Goal: Information Seeking & Learning: Check status

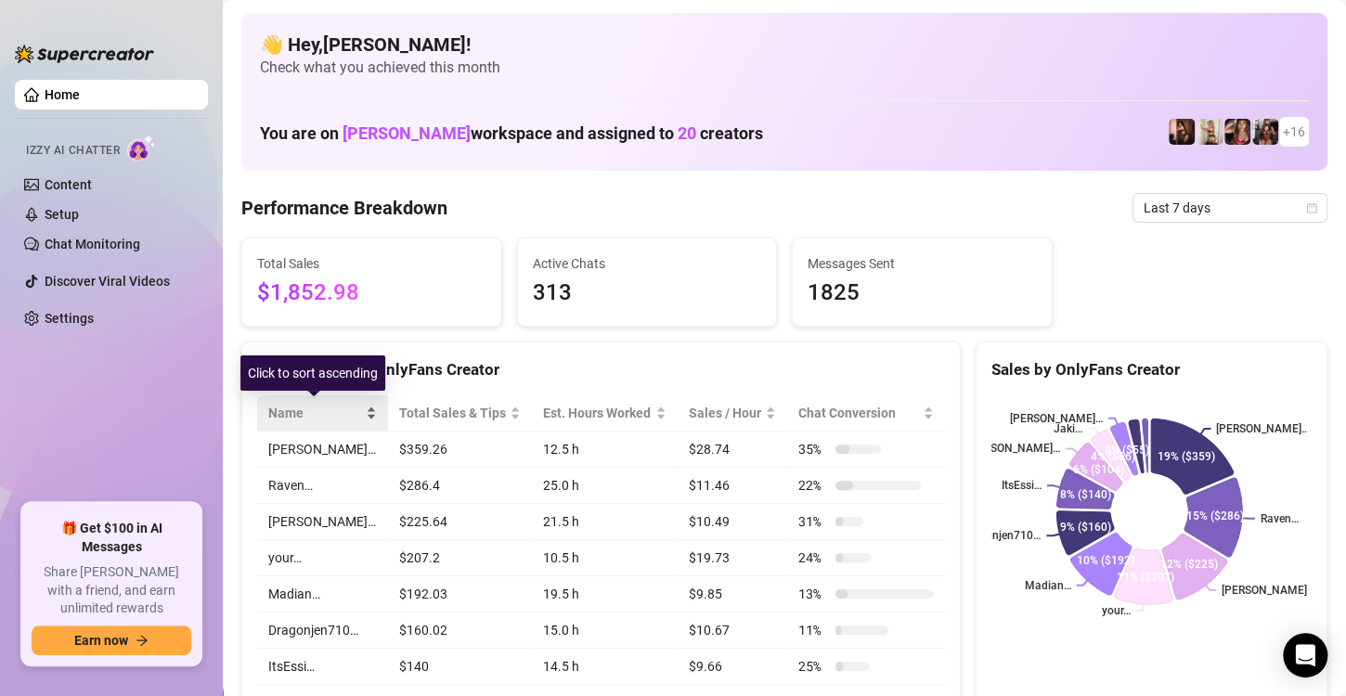
click at [337, 411] on span "Name" at bounding box center [315, 413] width 94 height 20
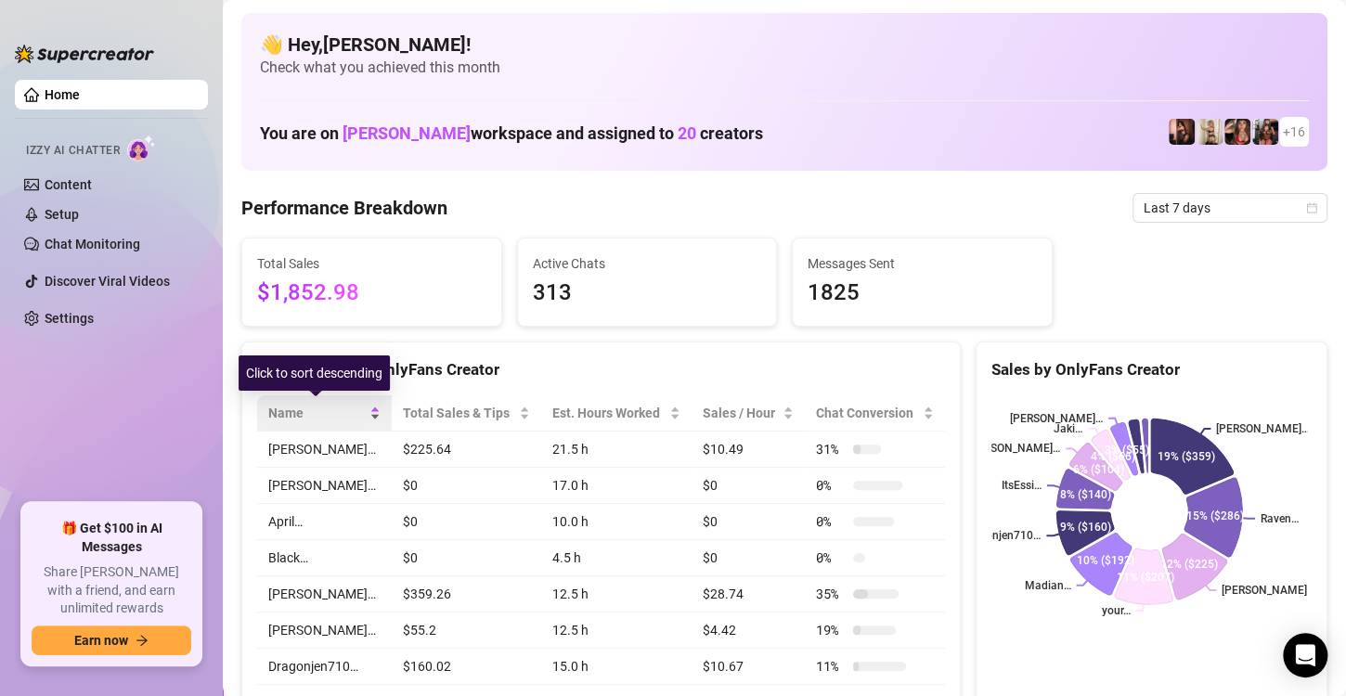
click at [341, 411] on span "Name" at bounding box center [316, 413] width 97 height 20
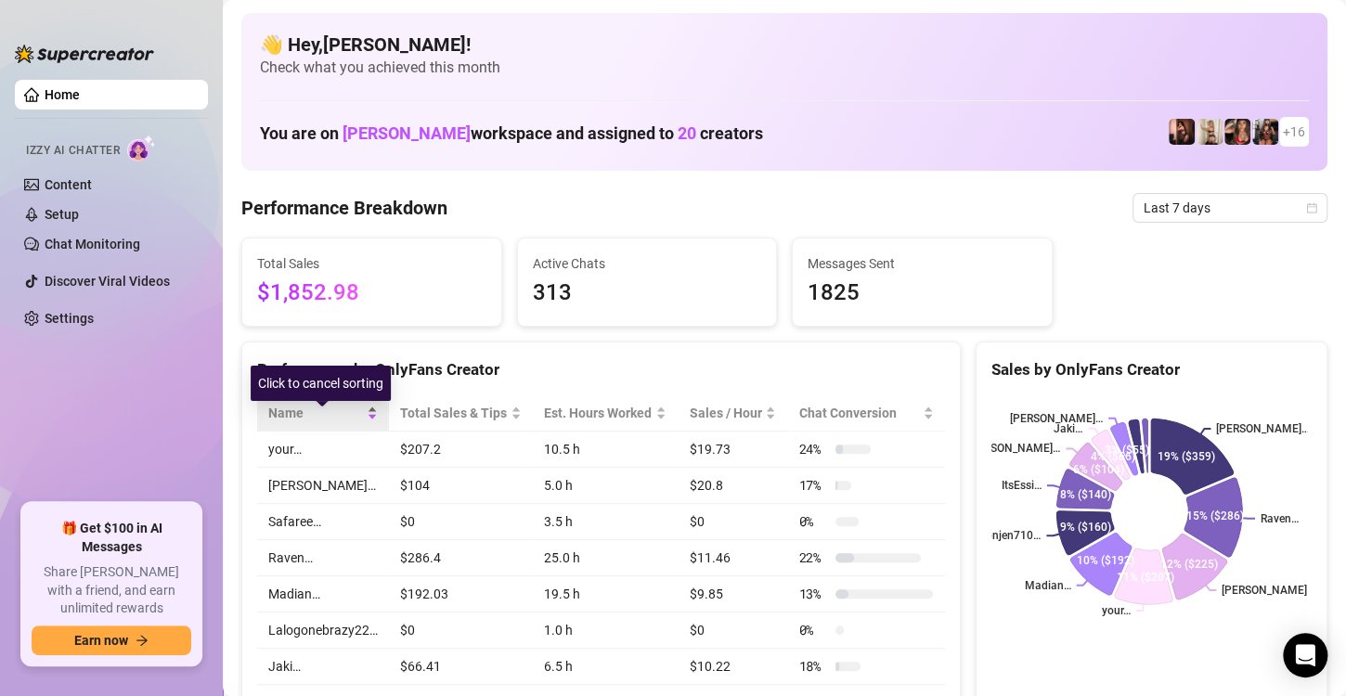
click at [341, 411] on div "Name" at bounding box center [323, 413] width 110 height 20
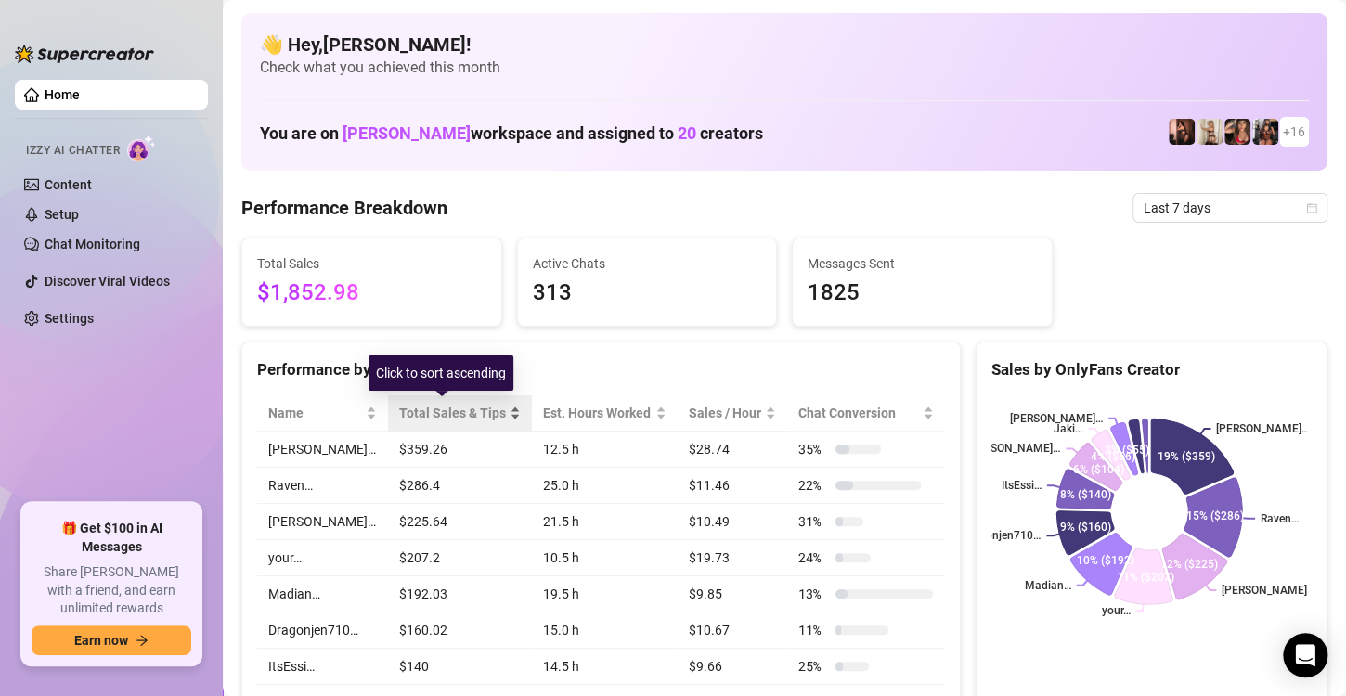
click at [480, 409] on span "Total Sales & Tips" at bounding box center [453, 413] width 108 height 20
click at [1135, 265] on div "Total Sales $1,852.98 Active Chats 313 Messages Sent 1825" at bounding box center [784, 282] width 1101 height 89
click at [1306, 203] on icon "calendar" at bounding box center [1311, 207] width 11 height 11
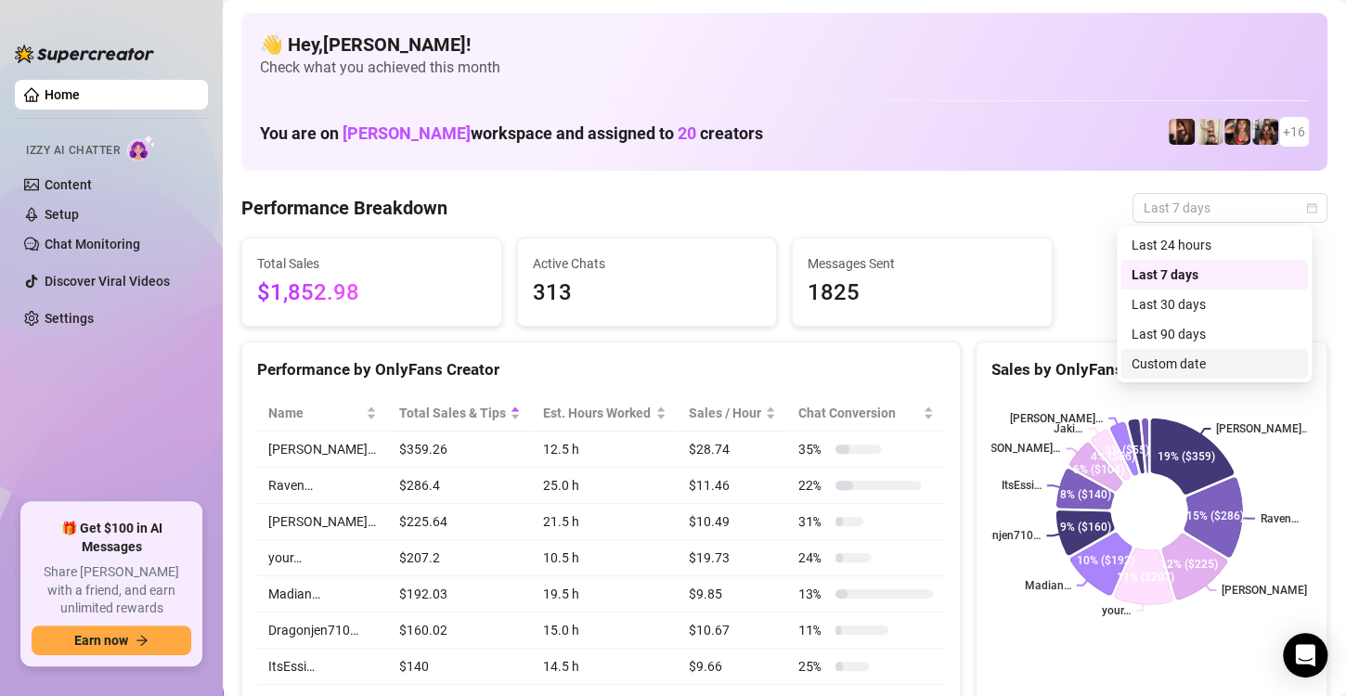
click at [1197, 354] on div "Custom date" at bounding box center [1213, 364] width 165 height 20
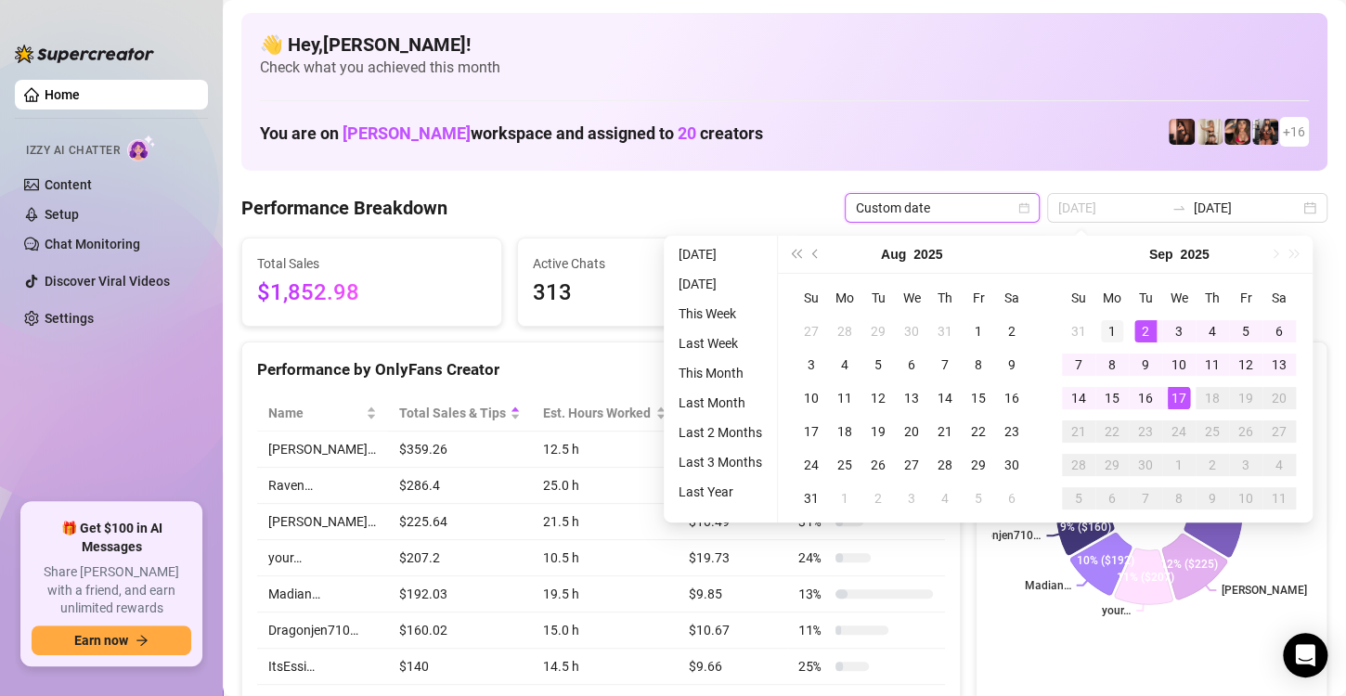
type input "[DATE]"
click at [1117, 330] on div "1" at bounding box center [1112, 331] width 22 height 22
type input "[DATE]"
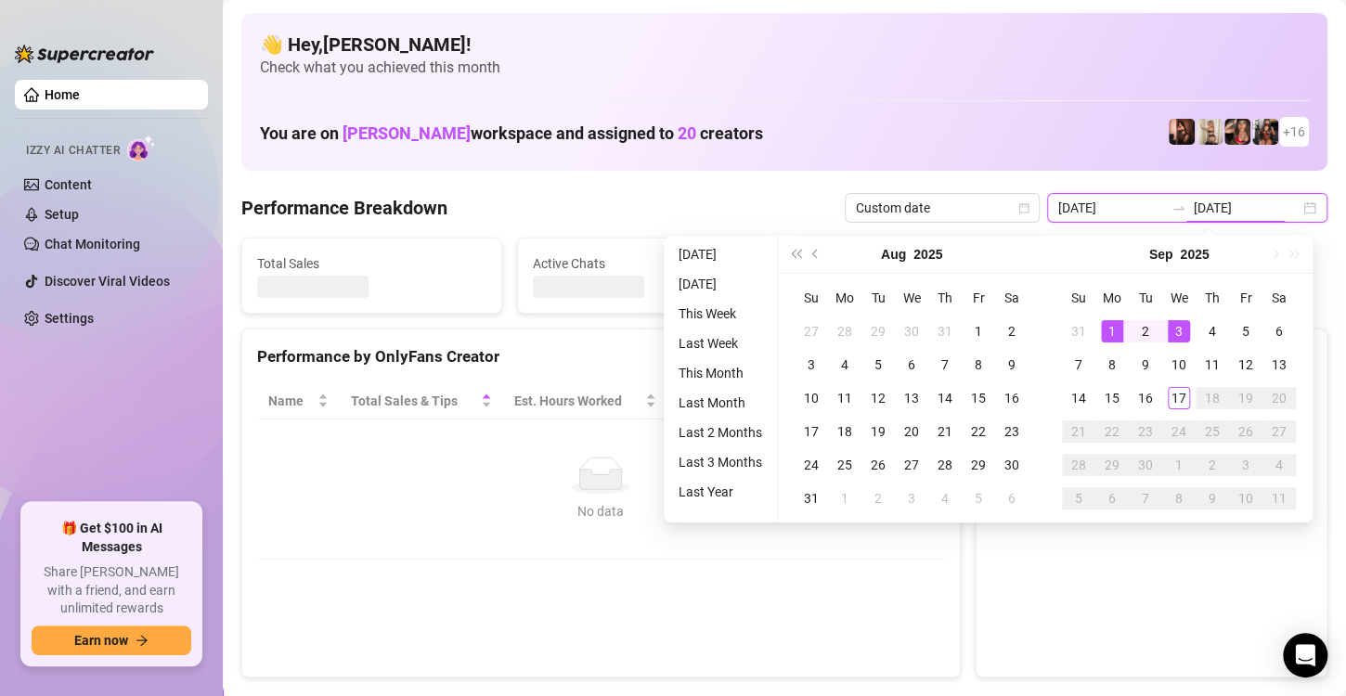
type input "[DATE]"
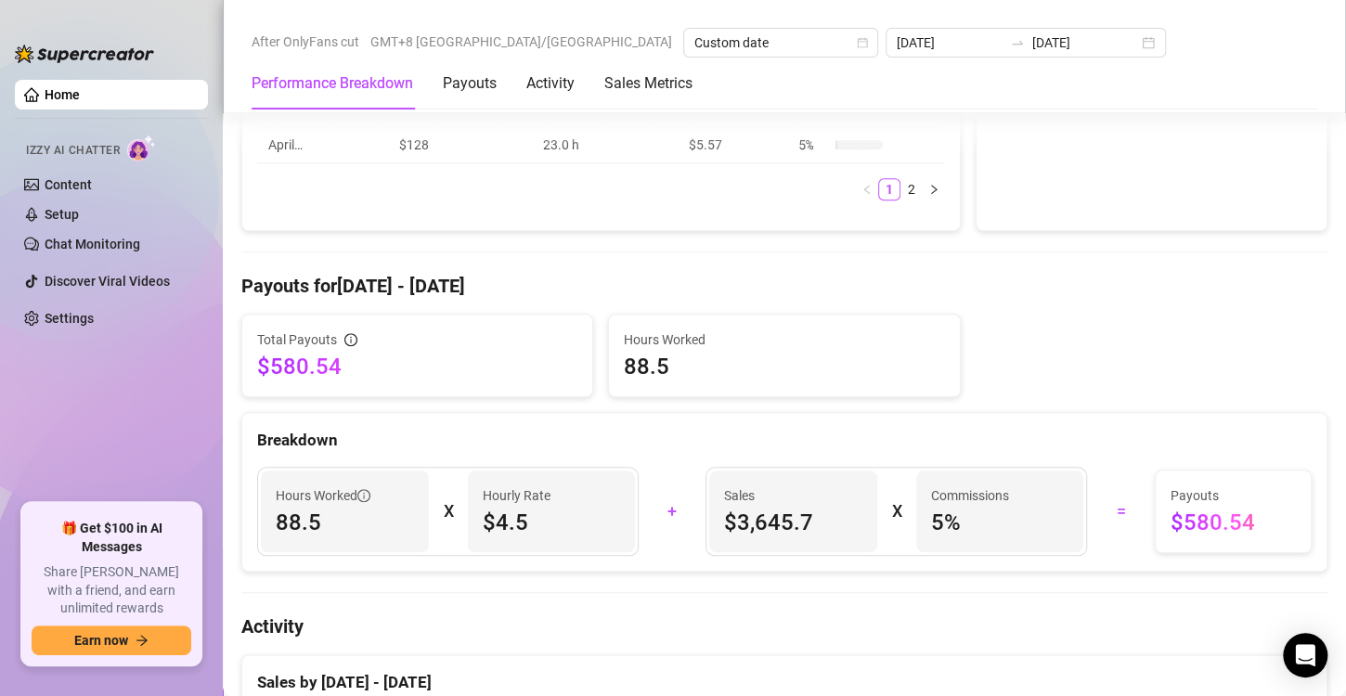
scroll to position [618, 0]
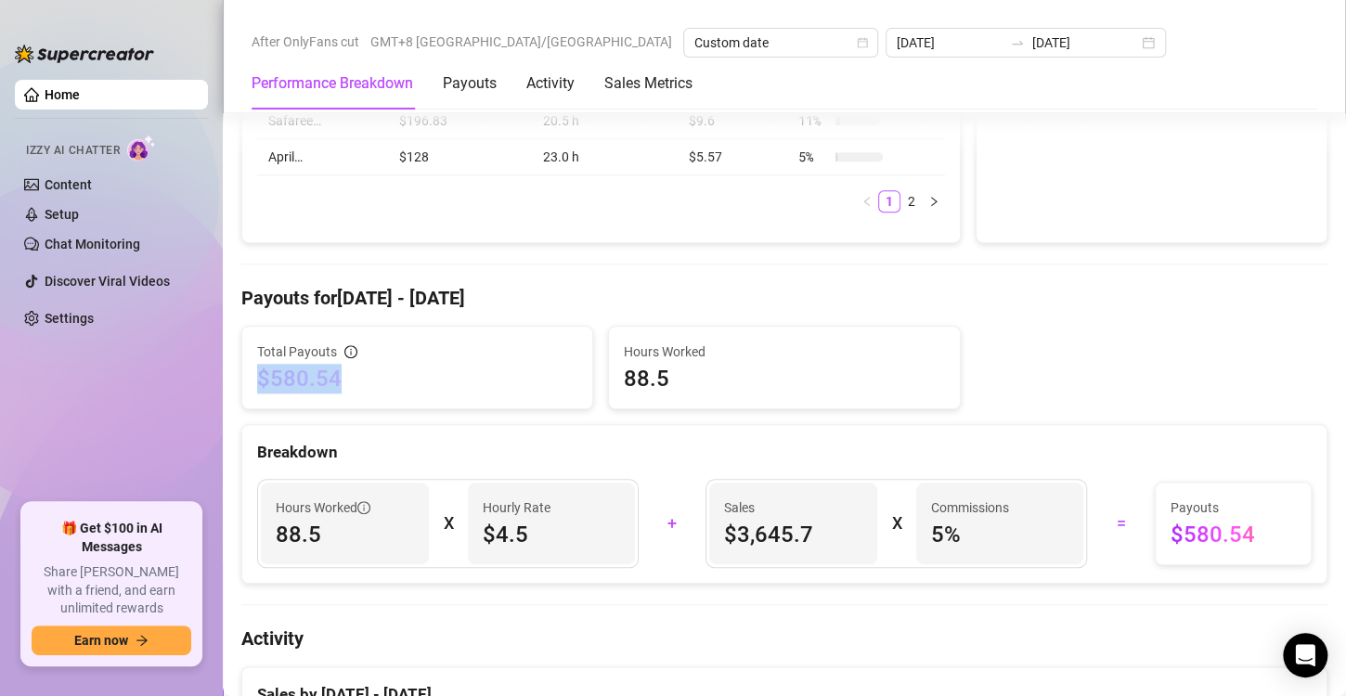
drag, startPoint x: 353, startPoint y: 368, endPoint x: 242, endPoint y: 364, distance: 110.5
click at [242, 364] on div "Total Payouts $580.54" at bounding box center [417, 368] width 350 height 82
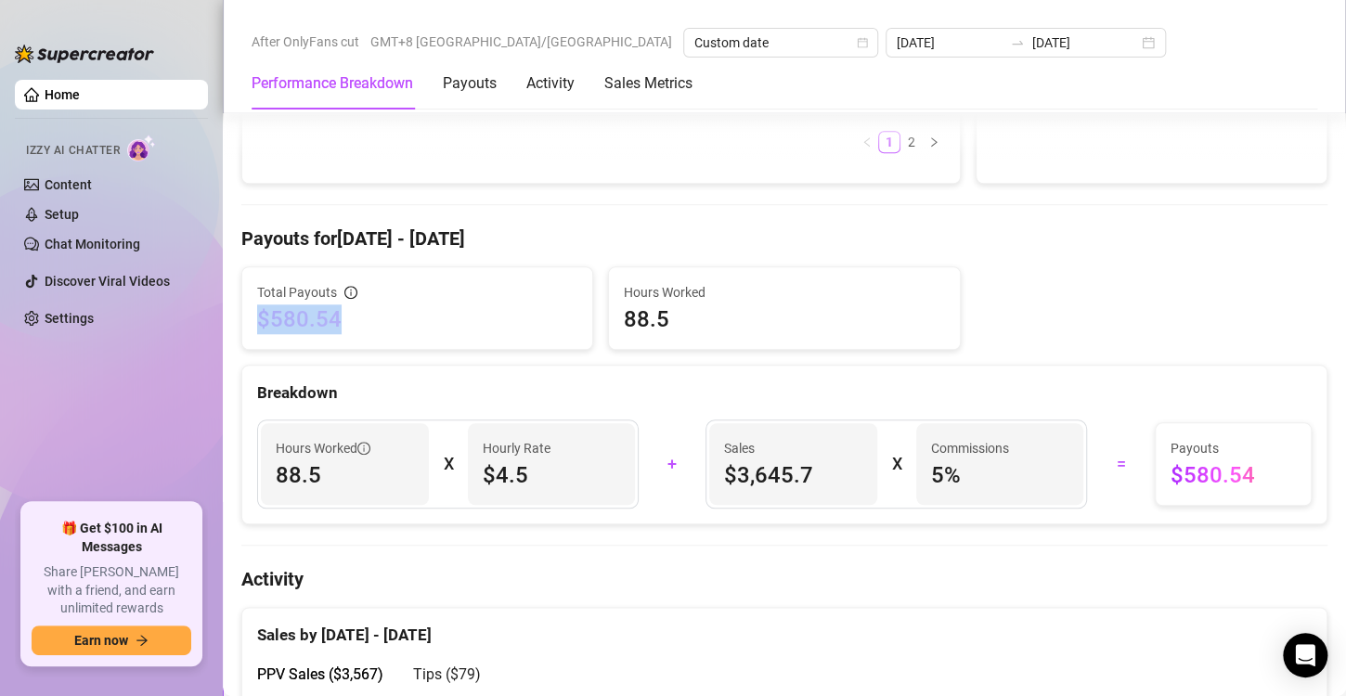
scroll to position [743, 0]
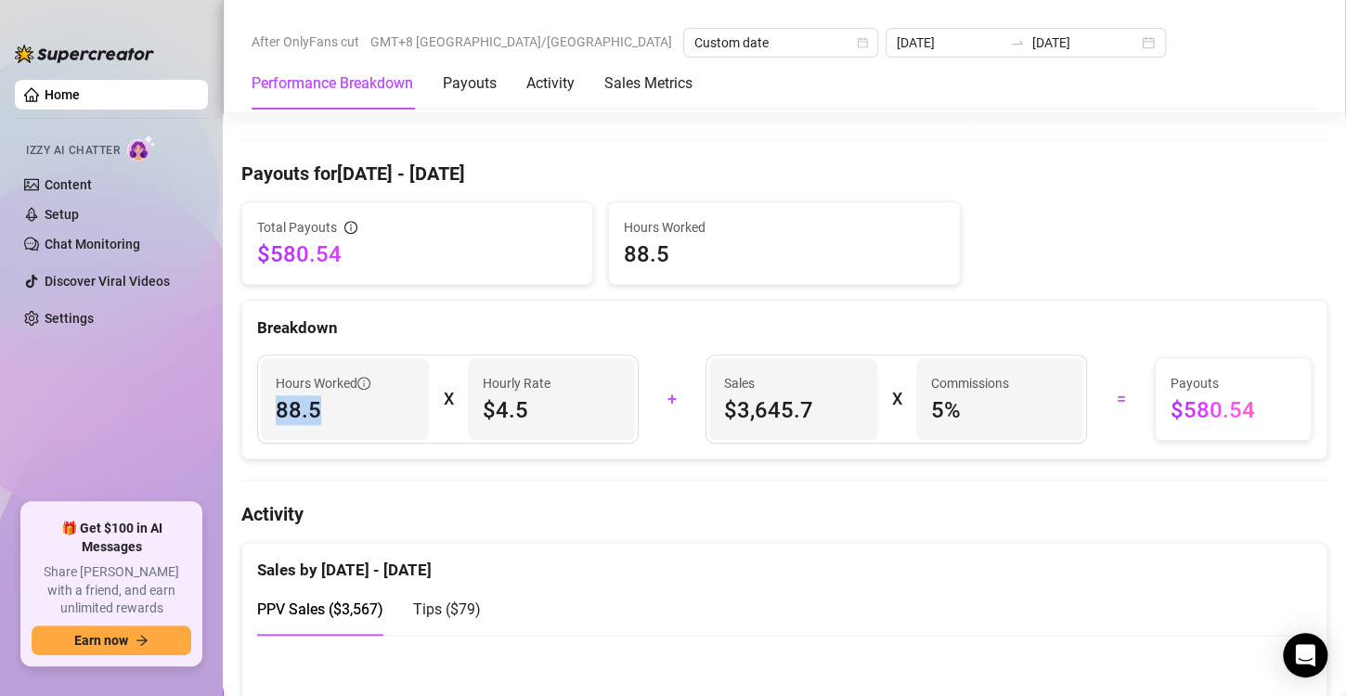
drag, startPoint x: 326, startPoint y: 394, endPoint x: 274, endPoint y: 394, distance: 52.0
click at [274, 394] on div "Hours Worked 88.5" at bounding box center [345, 399] width 168 height 82
drag, startPoint x: 549, startPoint y: 409, endPoint x: 576, endPoint y: 410, distance: 26.9
click at [483, 410] on span "$4.5" at bounding box center [552, 410] width 138 height 30
drag, startPoint x: 815, startPoint y: 408, endPoint x: 707, endPoint y: 415, distance: 107.9
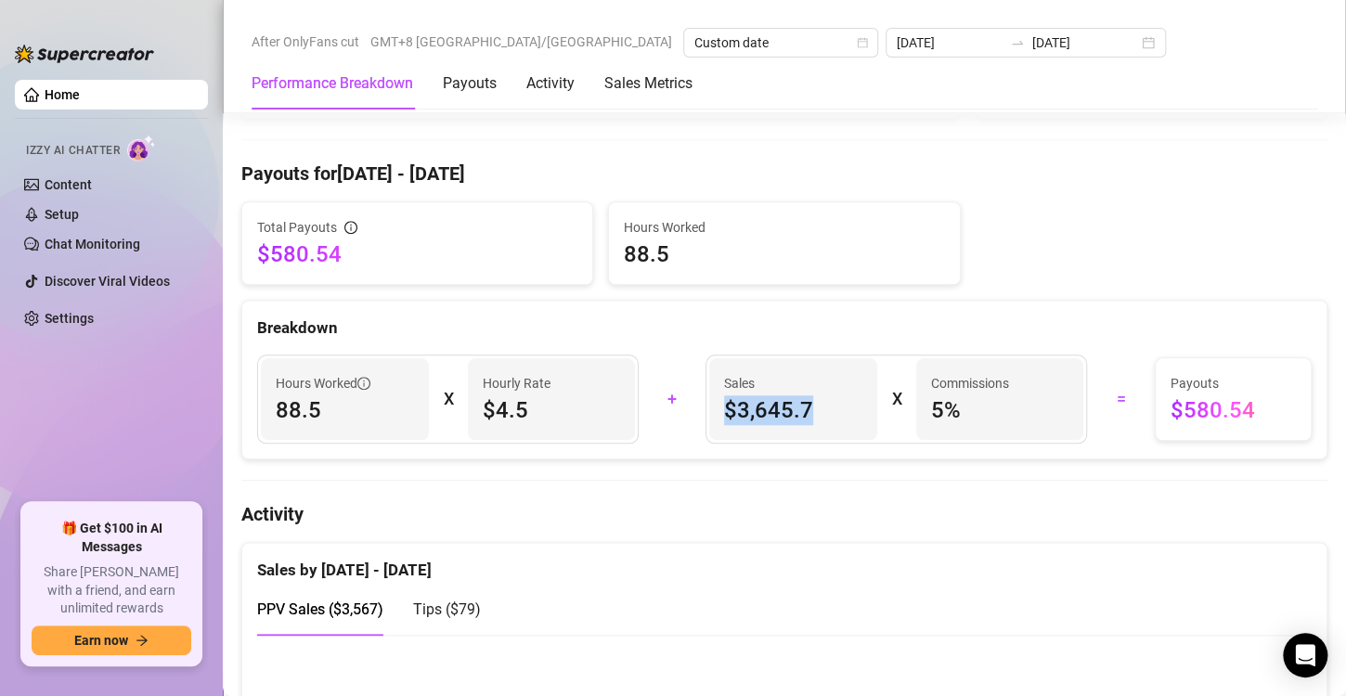
click at [709, 415] on div "Sales $3,645.7" at bounding box center [793, 399] width 168 height 82
click at [950, 316] on div "Breakdown" at bounding box center [784, 328] width 1054 height 25
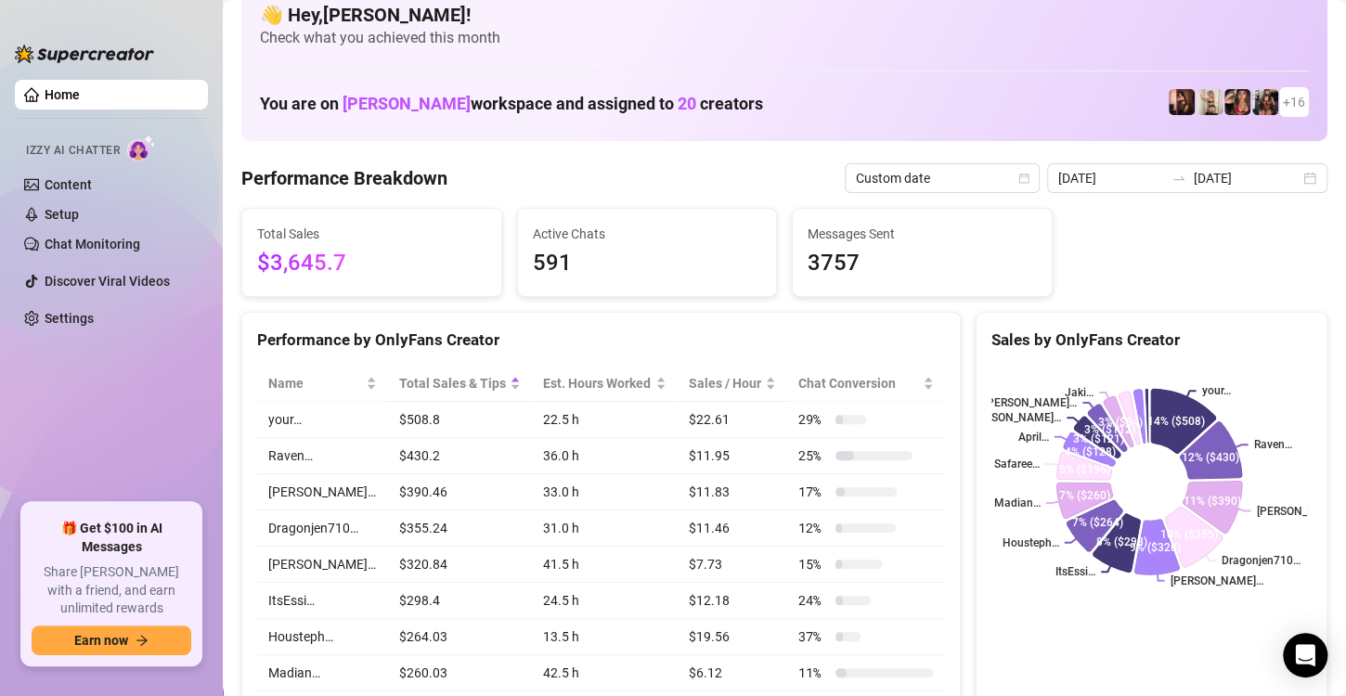
scroll to position [0, 0]
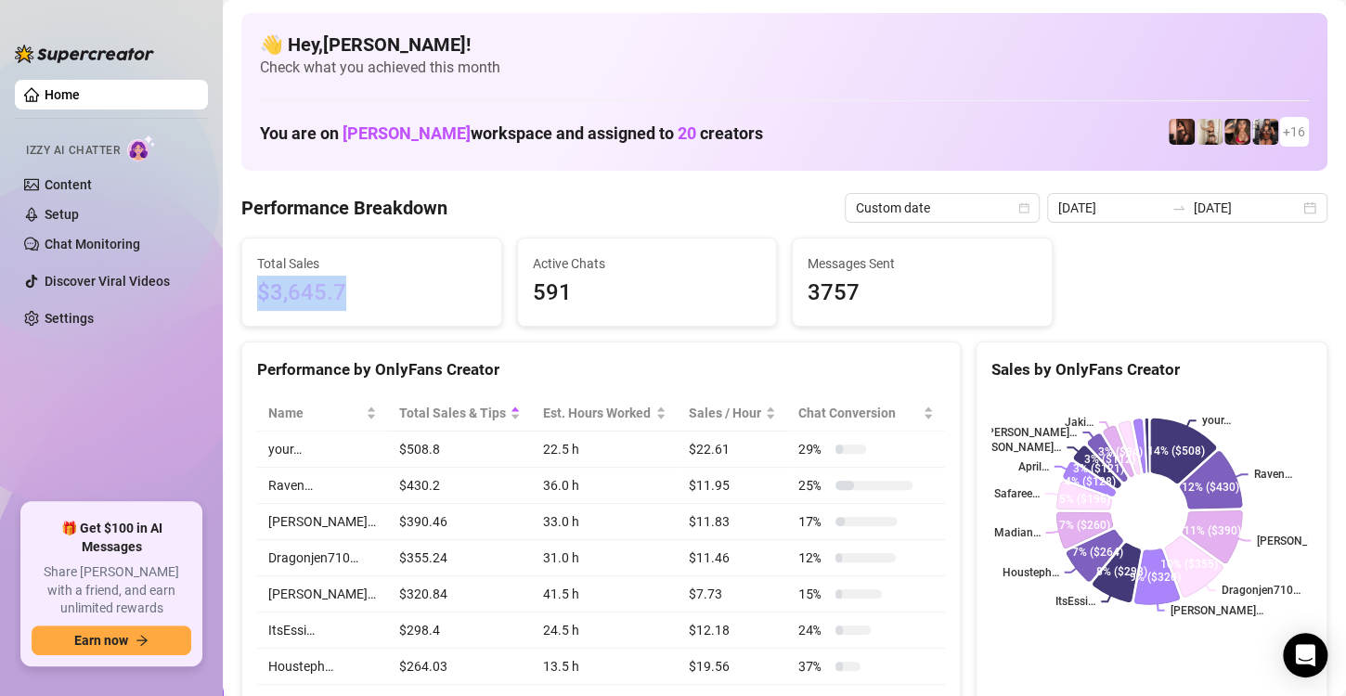
drag, startPoint x: 422, startPoint y: 282, endPoint x: 258, endPoint y: 304, distance: 165.8
click at [258, 304] on span "$3,645.7" at bounding box center [371, 293] width 229 height 35
